Goal: Information Seeking & Learning: Learn about a topic

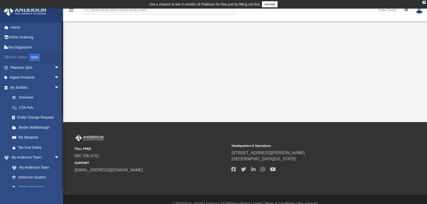
click at [26, 57] on link "Order Status NEW" at bounding box center [35, 57] width 63 height 10
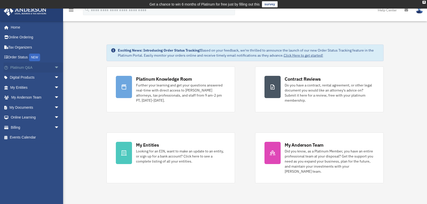
click at [20, 69] on link "Platinum Q&A arrow_drop_down" at bounding box center [35, 67] width 63 height 10
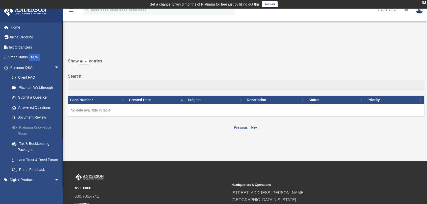
click at [36, 126] on link "Platinum Knowledge Room" at bounding box center [37, 130] width 60 height 16
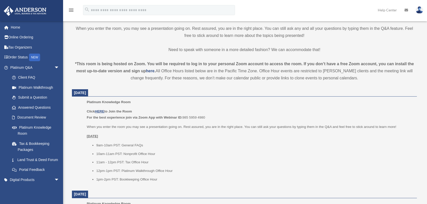
scroll to position [152, 0]
